Goal: Register for event/course

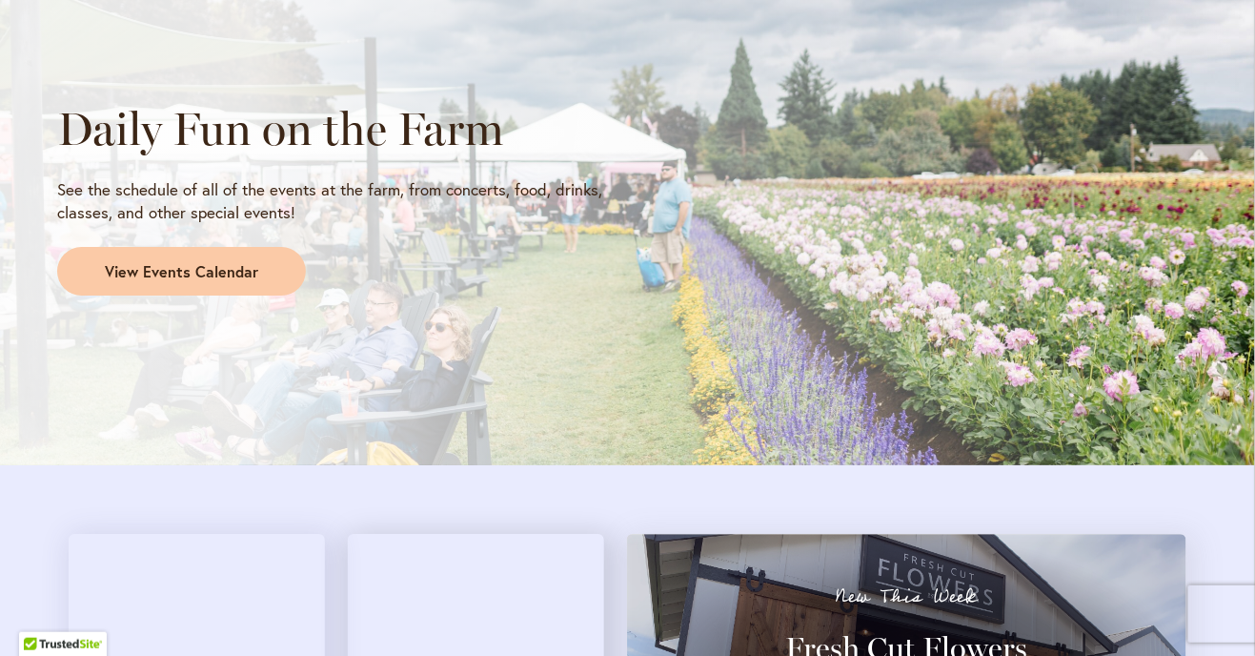
scroll to position [1642, 0]
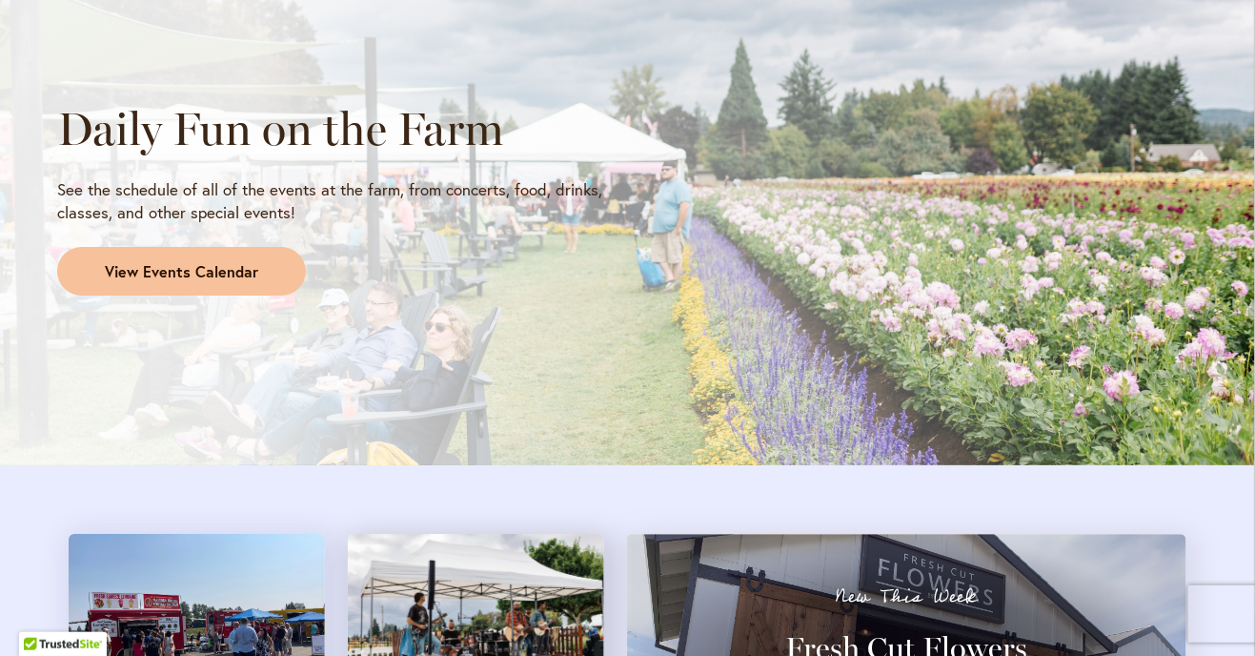
click at [234, 275] on span "View Events Calendar" at bounding box center [181, 272] width 153 height 22
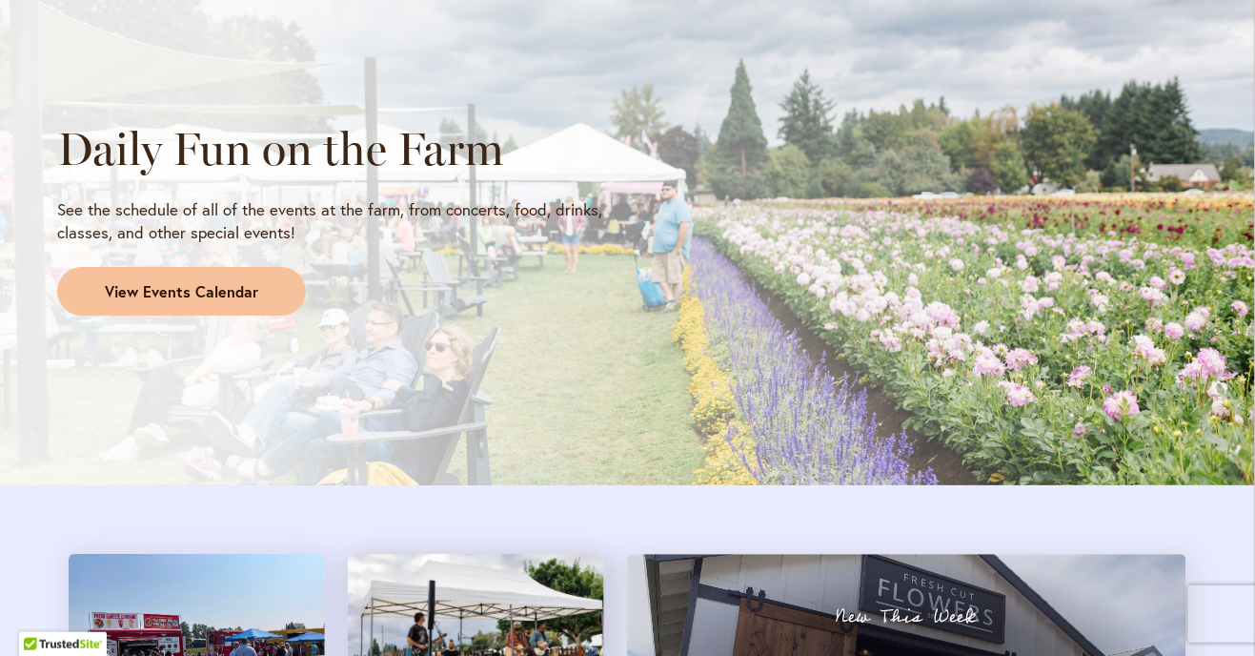
scroll to position [1618, 0]
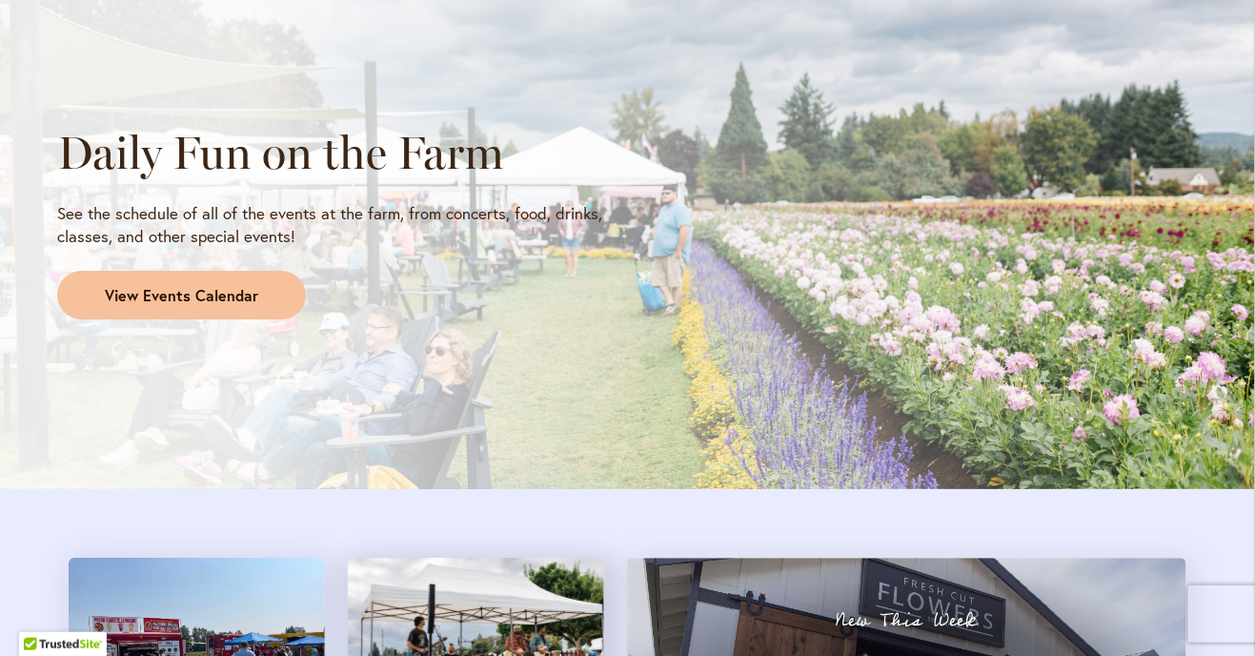
click at [197, 301] on span "View Events Calendar" at bounding box center [181, 296] width 153 height 22
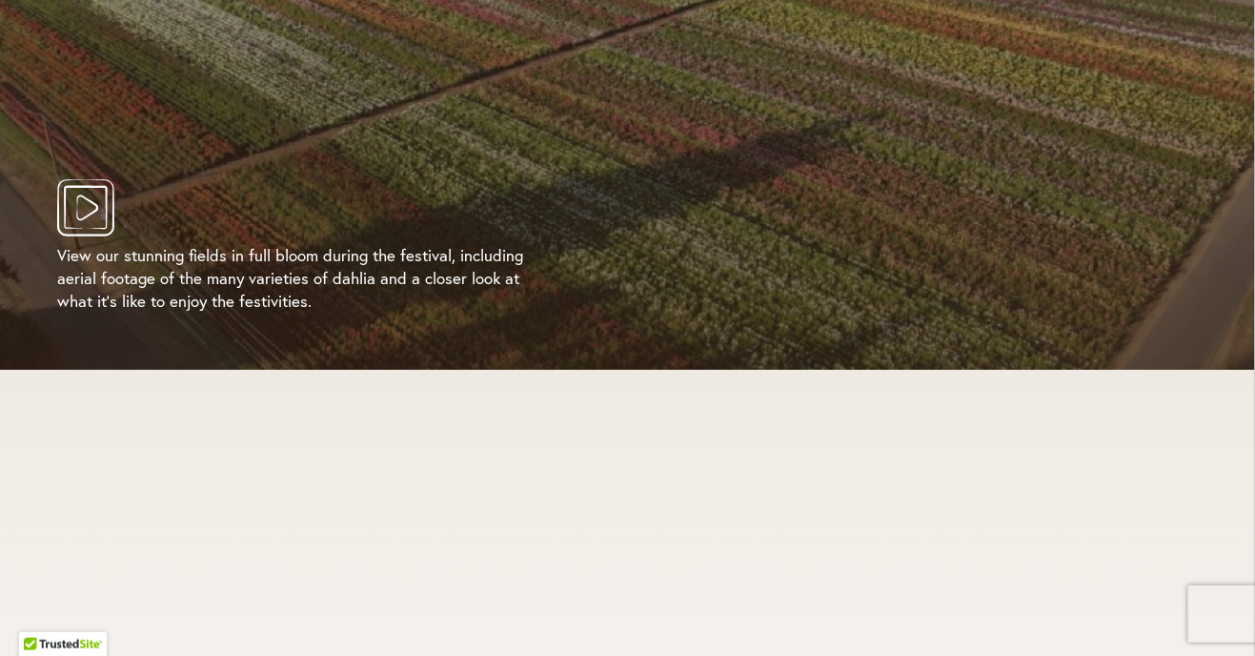
scroll to position [3667, 0]
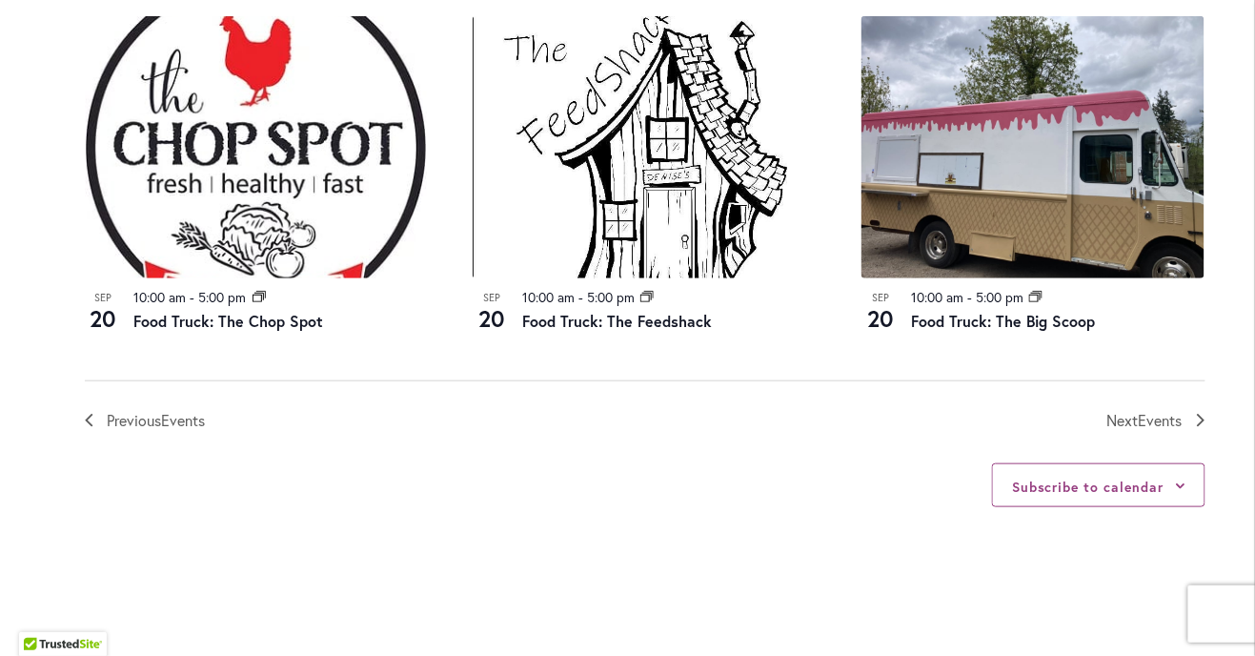
scroll to position [2161, 0]
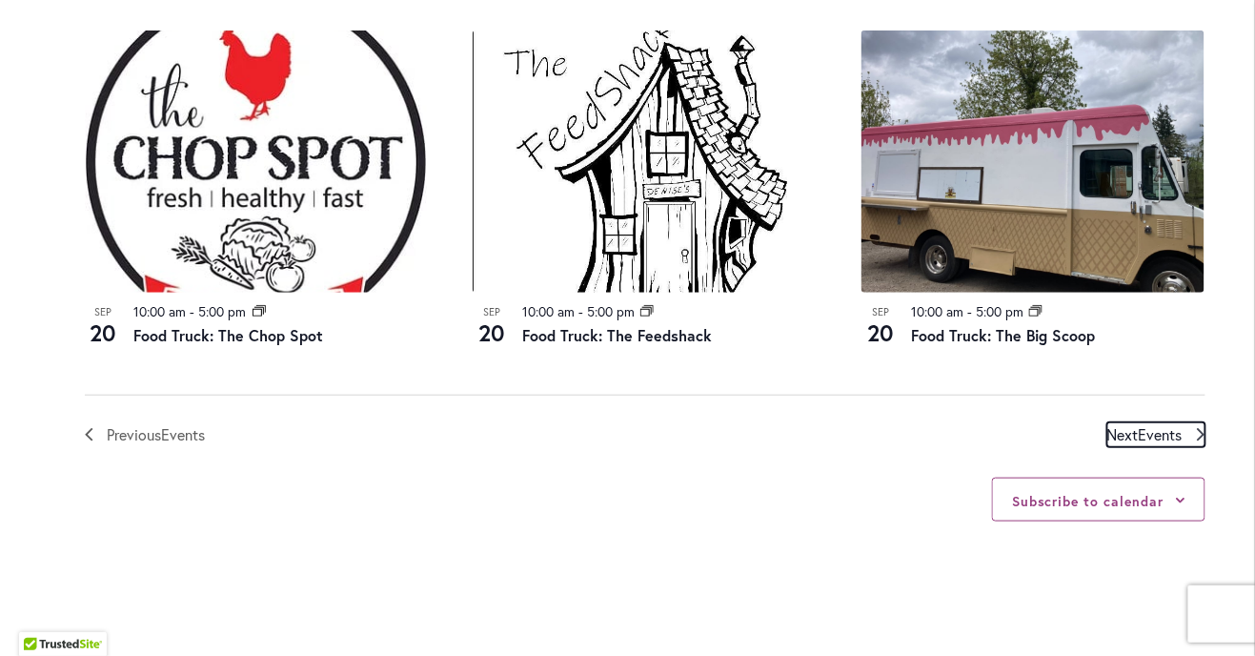
click at [1178, 437] on span "Events" at bounding box center [1161, 434] width 44 height 20
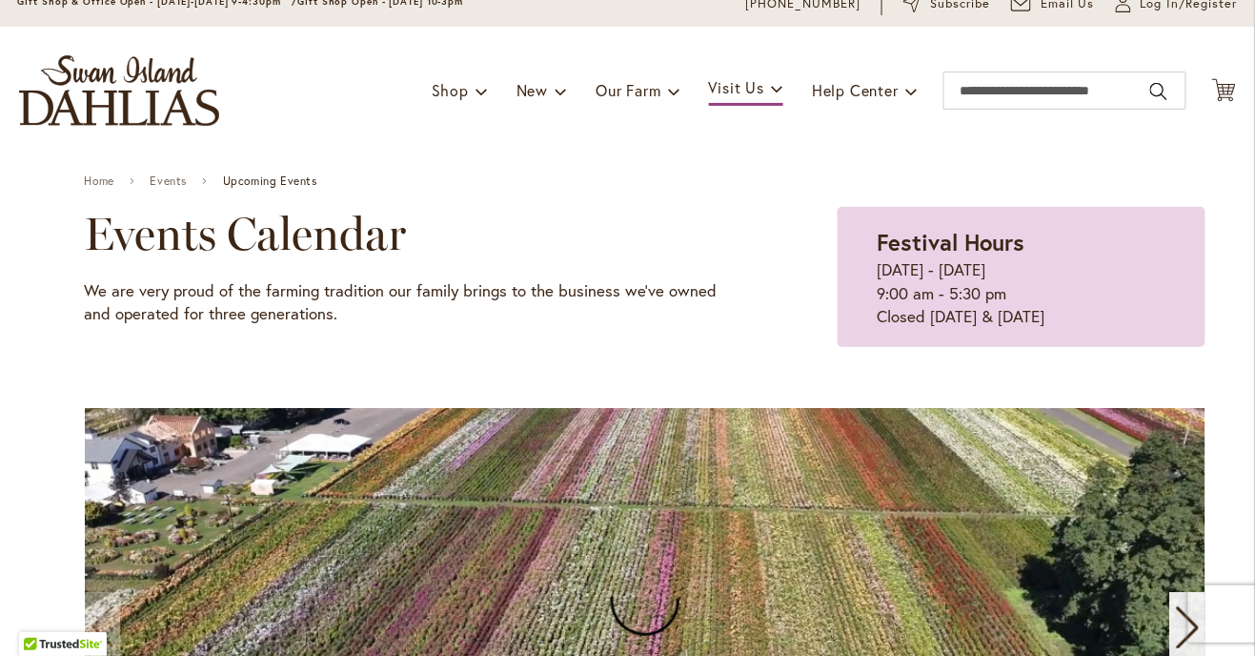
scroll to position [78, 0]
